Goal: Task Accomplishment & Management: Use online tool/utility

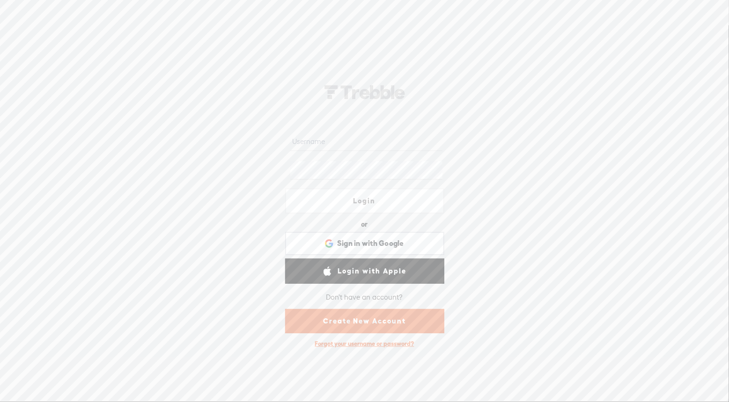
click at [350, 144] on input "text" at bounding box center [366, 141] width 152 height 18
click at [336, 145] on input "text" at bounding box center [366, 141] width 152 height 18
type input "[EMAIL_ADDRESS][DOMAIN_NAME]"
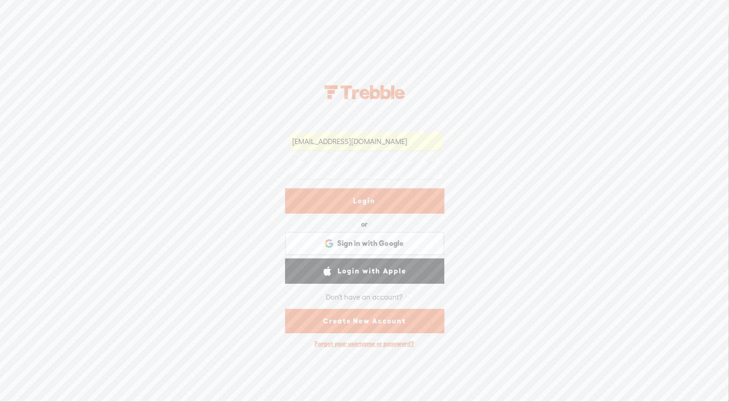
click at [375, 201] on link "Login" at bounding box center [364, 201] width 159 height 25
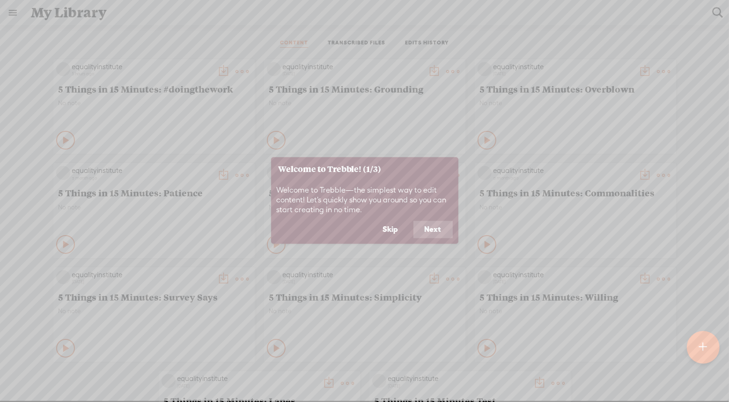
click at [398, 226] on button "Skip" at bounding box center [391, 230] width 38 height 18
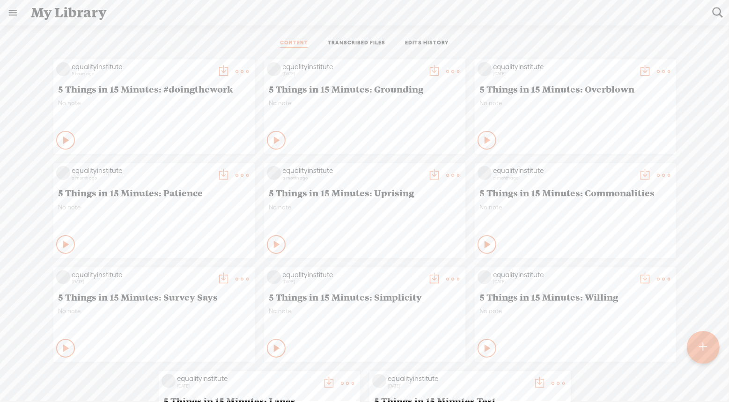
click at [238, 69] on t at bounding box center [242, 71] width 13 height 13
click at [177, 102] on link "Edit" at bounding box center [198, 103] width 94 height 22
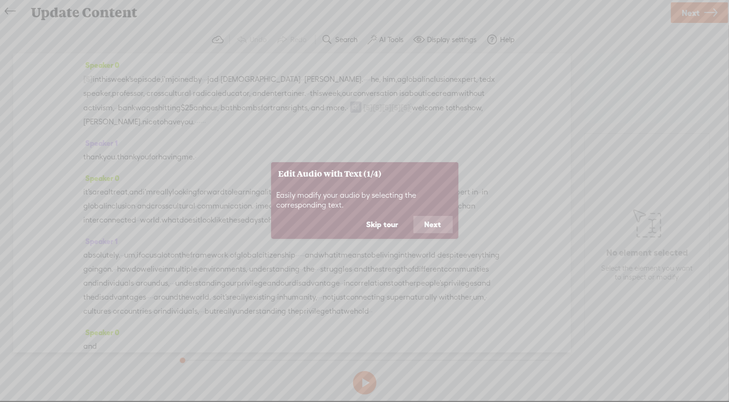
click at [390, 226] on button "Skip tour" at bounding box center [382, 225] width 54 height 18
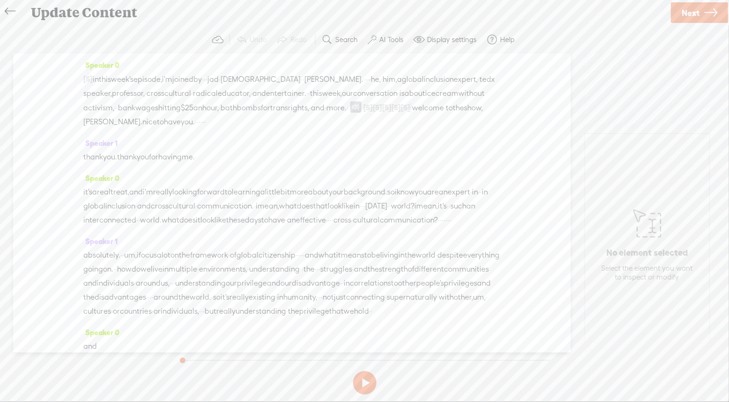
click at [346, 115] on span "·" at bounding box center [347, 108] width 2 height 14
click at [86, 99] on span "Insert" at bounding box center [92, 98] width 19 height 9
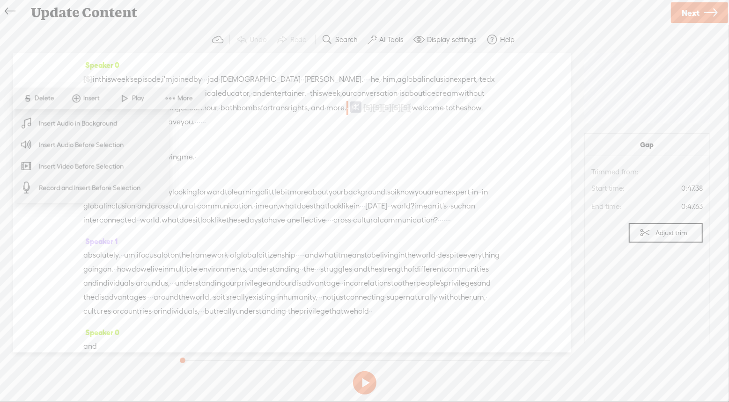
click at [85, 145] on span "Insert Audio Before Selection" at bounding box center [82, 144] width 122 height 21
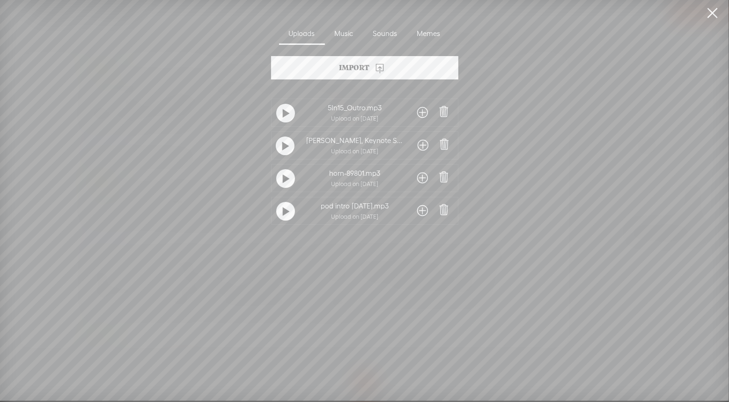
click at [385, 70] on icon at bounding box center [379, 67] width 11 height 11
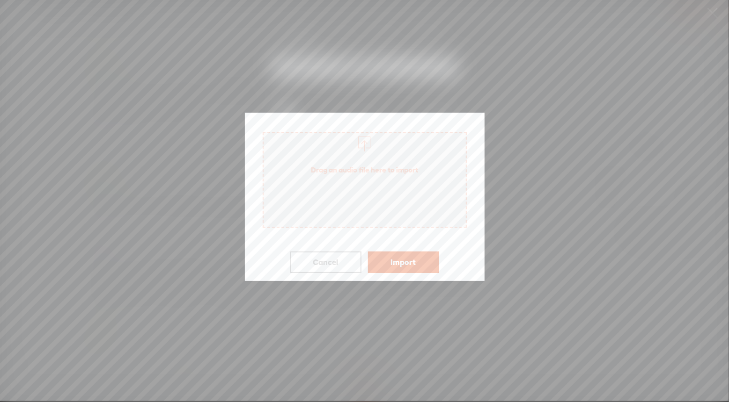
click at [362, 179] on span "Drag an audio file here to import" at bounding box center [364, 170] width 202 height 26
click at [408, 264] on button "Import" at bounding box center [403, 263] width 71 height 22
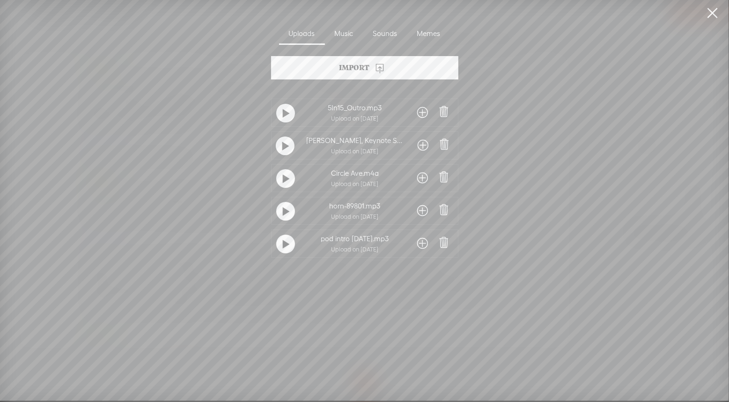
click at [419, 176] on span at bounding box center [422, 178] width 11 height 15
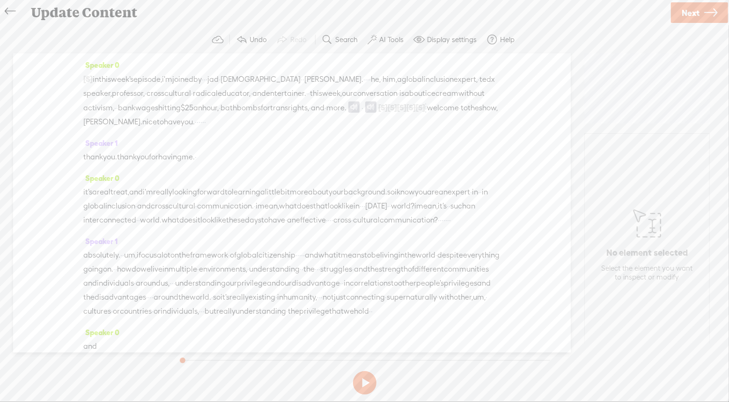
drag, startPoint x: 105, startPoint y: 121, endPoint x: 79, endPoint y: 80, distance: 49.1
click at [79, 80] on div "Speaker 0 [S] · · hi, folks. i'm [PERSON_NAME]. i'm a keynote speaker and write…" at bounding box center [291, 202] width 557 height 299
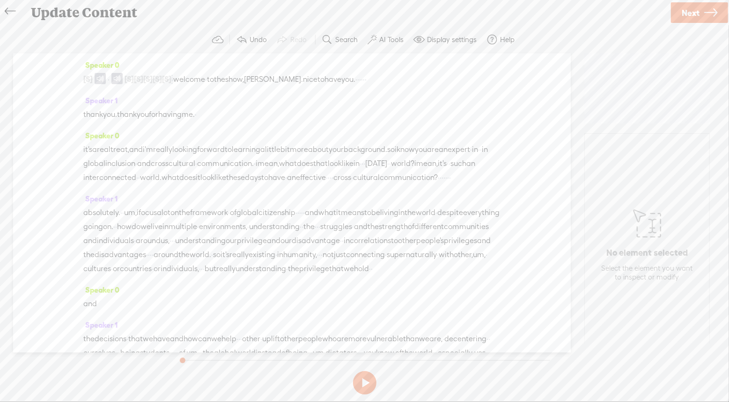
click at [83, 81] on div "Speaker 0 [S] · · hi, folks. i'm [PERSON_NAME]. i'm a keynote speaker and write…" at bounding box center [291, 202] width 557 height 299
click at [367, 386] on button at bounding box center [364, 383] width 23 height 23
click at [364, 379] on button at bounding box center [364, 383] width 23 height 23
click at [105, 79] on span at bounding box center [100, 78] width 11 height 11
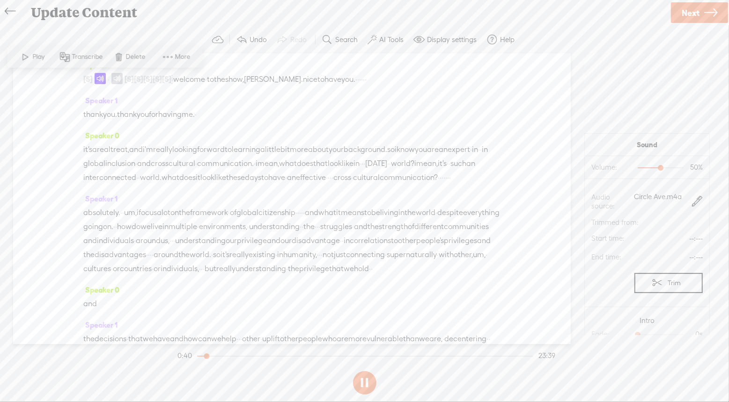
click at [101, 78] on span at bounding box center [100, 78] width 11 height 11
click at [180, 56] on span "More" at bounding box center [184, 56] width 18 height 9
click at [425, 127] on div "Speaker 1 thank you. thank you for having me. ·" at bounding box center [291, 111] width 417 height 35
click at [366, 387] on button at bounding box center [364, 383] width 23 height 23
click at [106, 78] on span at bounding box center [100, 78] width 11 height 11
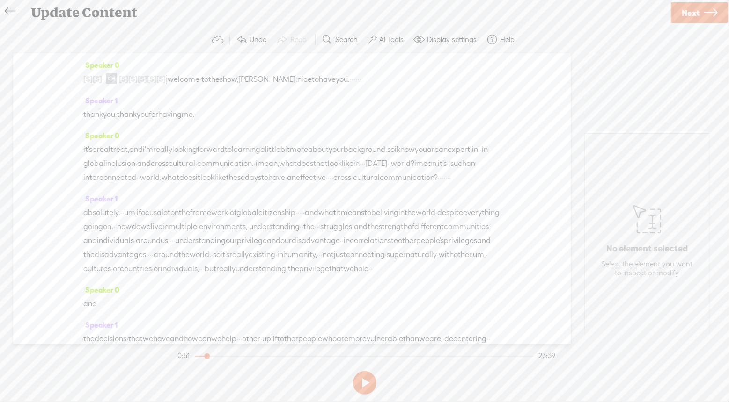
click at [104, 80] on span "·" at bounding box center [103, 80] width 2 height 14
click at [90, 55] on span "Insert" at bounding box center [94, 56] width 19 height 9
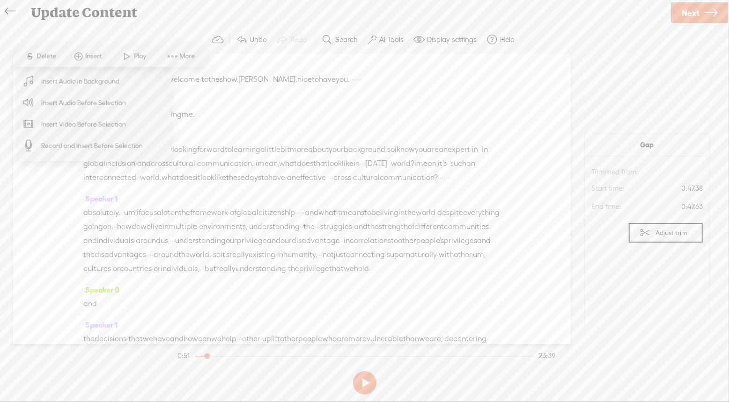
click at [88, 105] on span "Insert Audio Before Selection" at bounding box center [84, 102] width 122 height 21
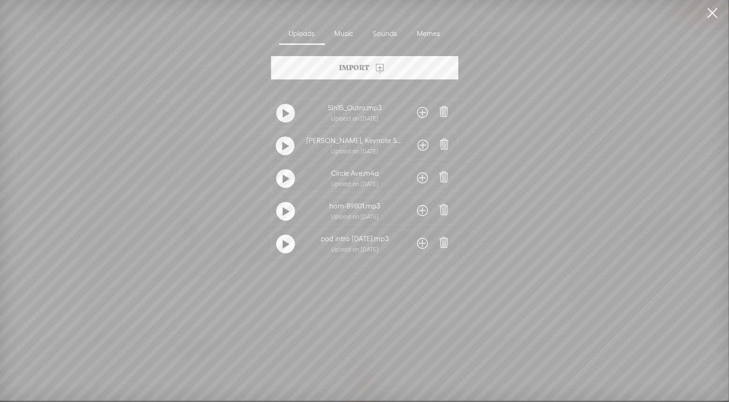
click at [381, 70] on icon at bounding box center [379, 67] width 11 height 11
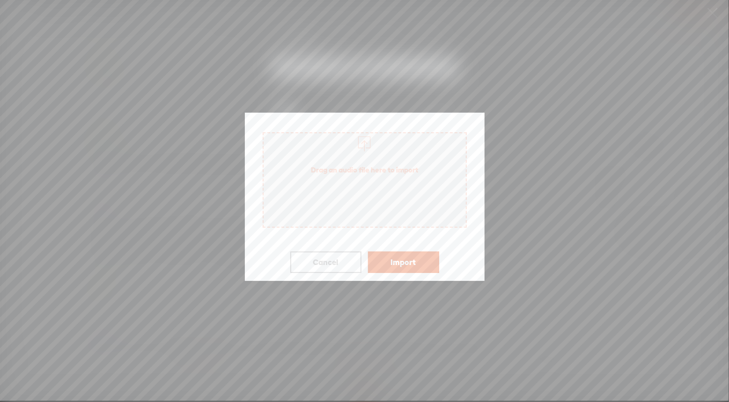
click at [396, 174] on span "Drag an audio file here to import" at bounding box center [364, 170] width 202 height 26
click at [406, 262] on button "Import" at bounding box center [403, 263] width 71 height 22
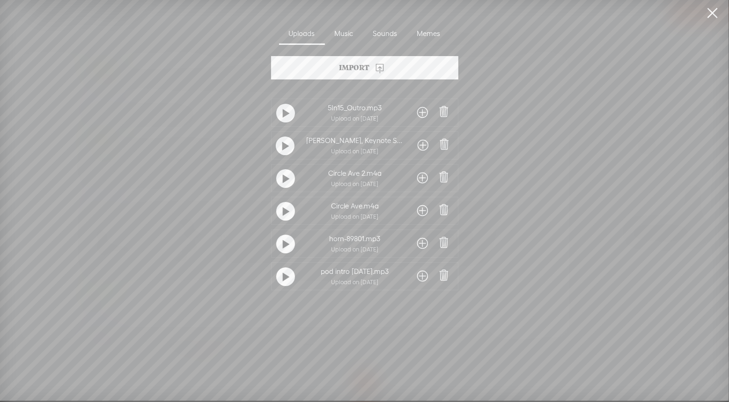
click at [421, 175] on span at bounding box center [422, 178] width 11 height 15
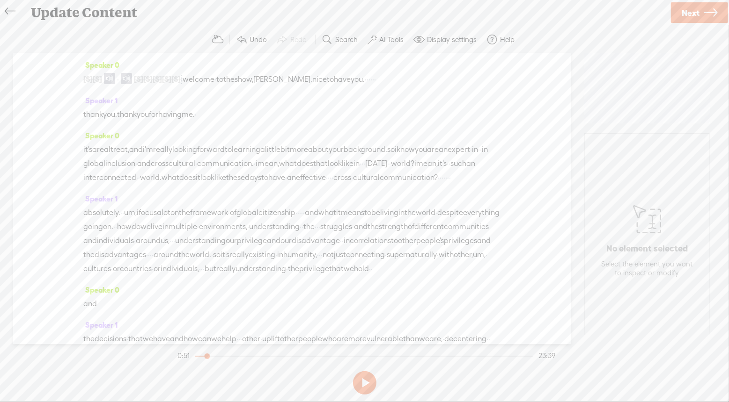
click at [102, 82] on span "[S]" at bounding box center [97, 79] width 9 height 8
click at [196, 356] on div at bounding box center [364, 356] width 338 height 1
click at [363, 383] on button at bounding box center [364, 383] width 23 height 23
click at [182, 79] on span "·" at bounding box center [182, 80] width 2 height 14
click at [233, 59] on span "Play" at bounding box center [239, 56] width 15 height 9
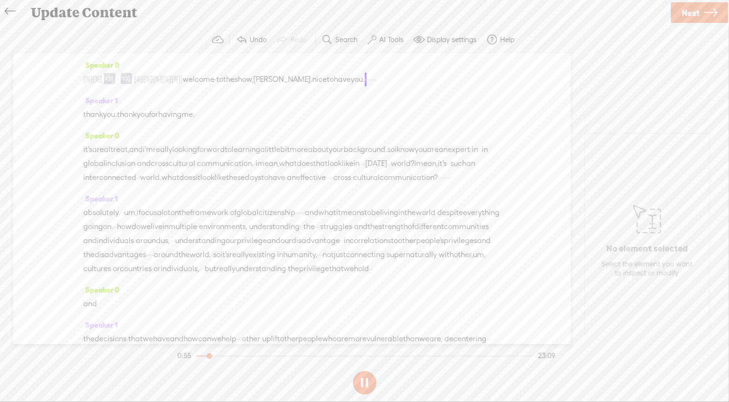
click at [372, 385] on button at bounding box center [364, 383] width 23 height 23
click at [384, 38] on label "AI Tools" at bounding box center [391, 39] width 24 height 9
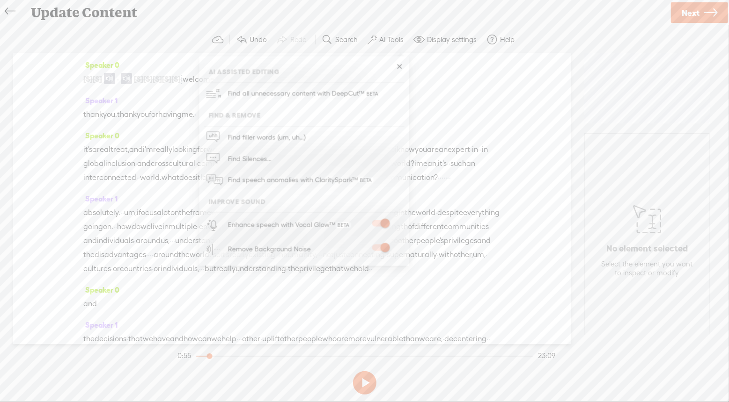
click at [476, 122] on div "Speaker 1 thank you. thank you for having me. ·" at bounding box center [291, 111] width 417 height 35
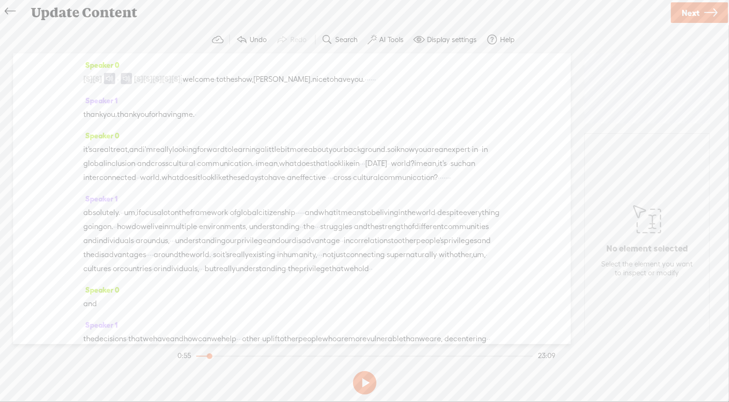
click at [695, 10] on span "Next" at bounding box center [690, 13] width 18 height 24
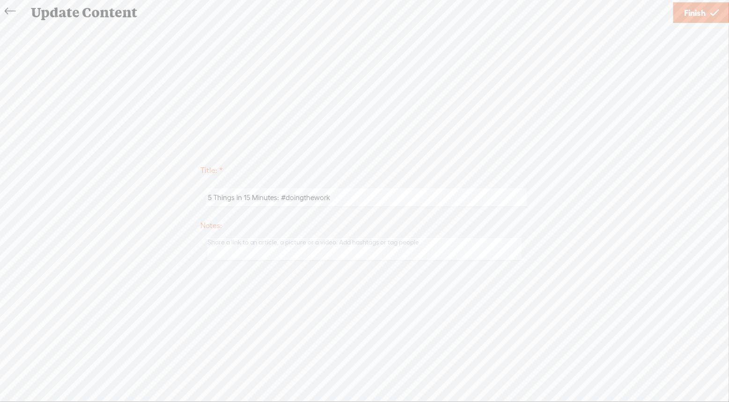
click at [699, 15] on span "Finish" at bounding box center [695, 13] width 22 height 24
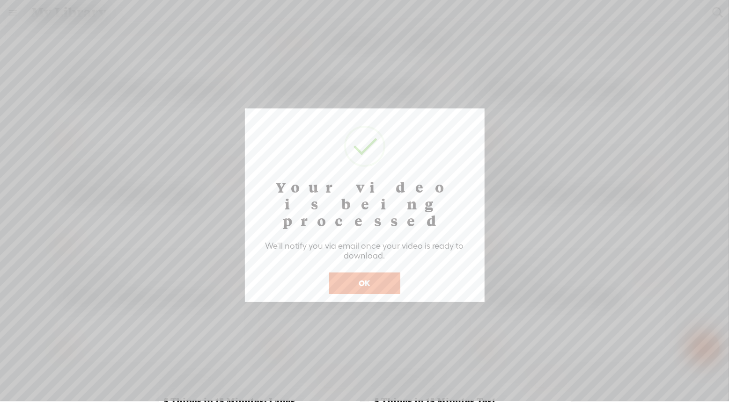
click at [369, 273] on button "OK" at bounding box center [364, 284] width 71 height 22
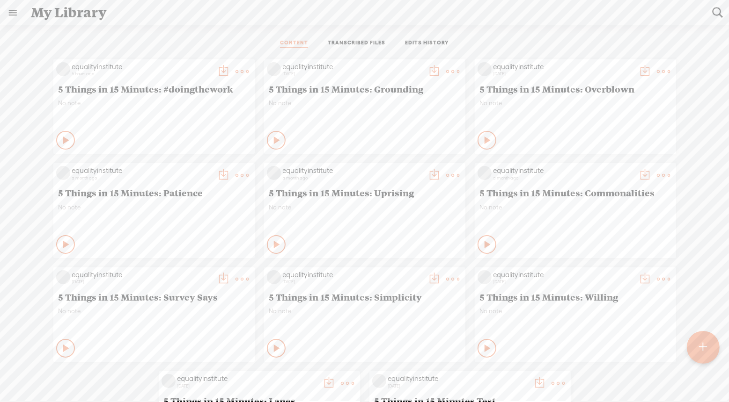
click at [220, 72] on t at bounding box center [223, 71] width 13 height 13
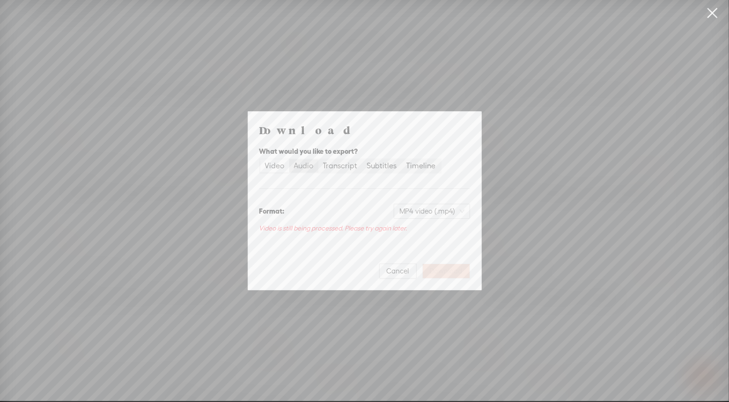
click at [309, 167] on div "Audio" at bounding box center [304, 166] width 20 height 13
click at [289, 160] on input "Audio" at bounding box center [289, 160] width 0 height 0
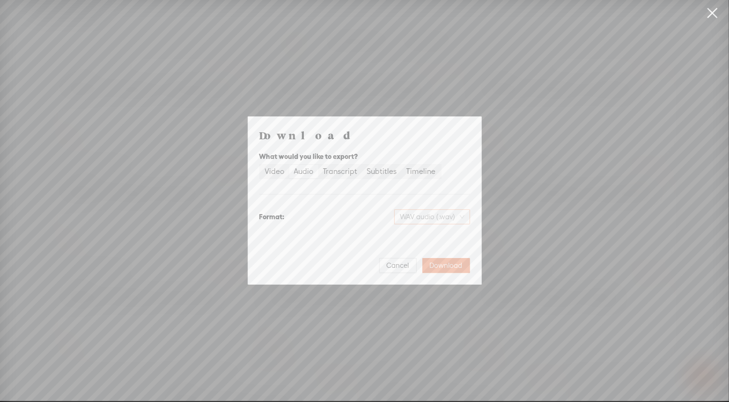
click at [446, 217] on span "WAV audio (.wav)" at bounding box center [432, 217] width 65 height 14
click at [428, 236] on div "MP3 audio (.mp3)" at bounding box center [424, 236] width 76 height 9
click at [453, 262] on span "Download" at bounding box center [446, 265] width 33 height 9
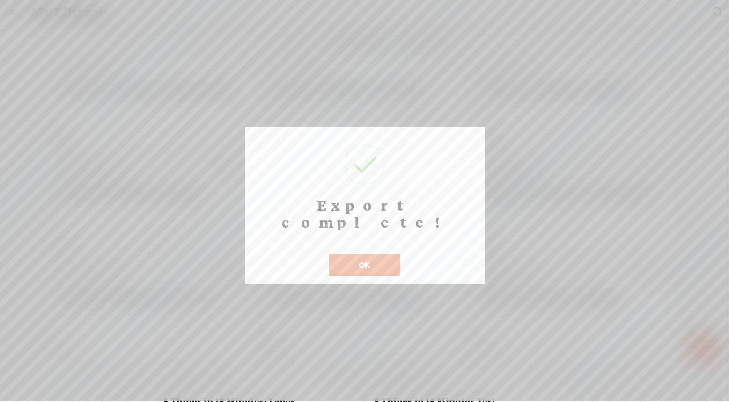
click at [378, 255] on button "OK" at bounding box center [364, 266] width 71 height 22
